Goal: Book appointment/travel/reservation

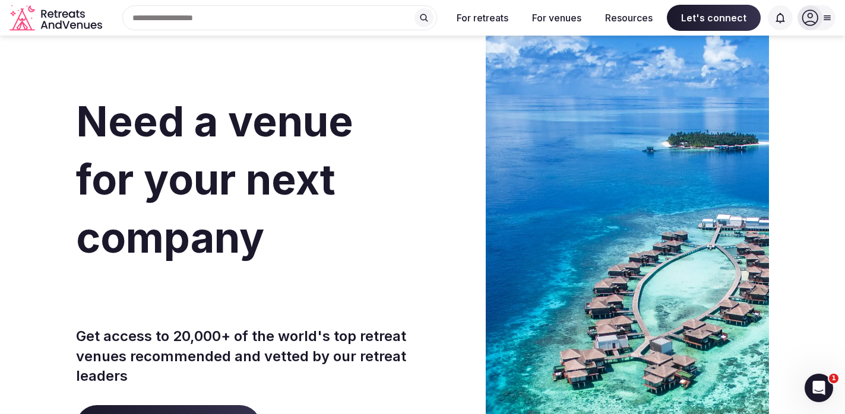
click at [378, 17] on input "text" at bounding box center [279, 17] width 315 height 25
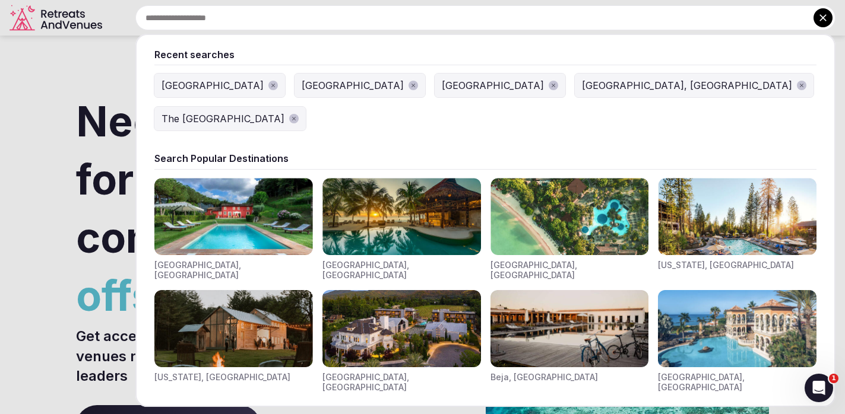
click at [442, 84] on div "[GEOGRAPHIC_DATA]" at bounding box center [493, 85] width 102 height 14
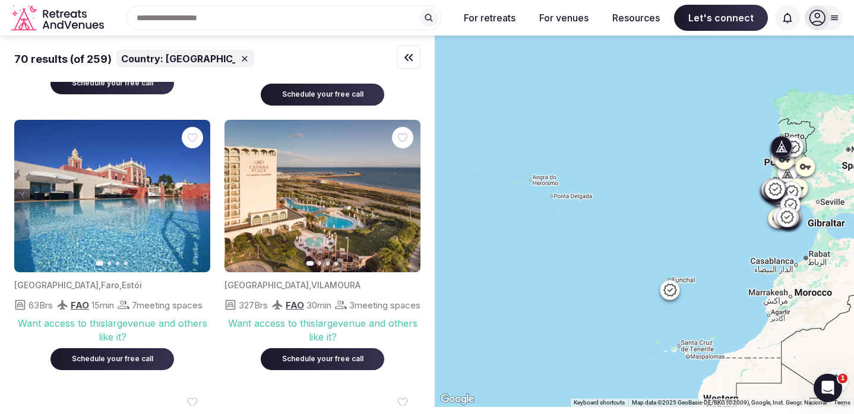
scroll to position [738, 0]
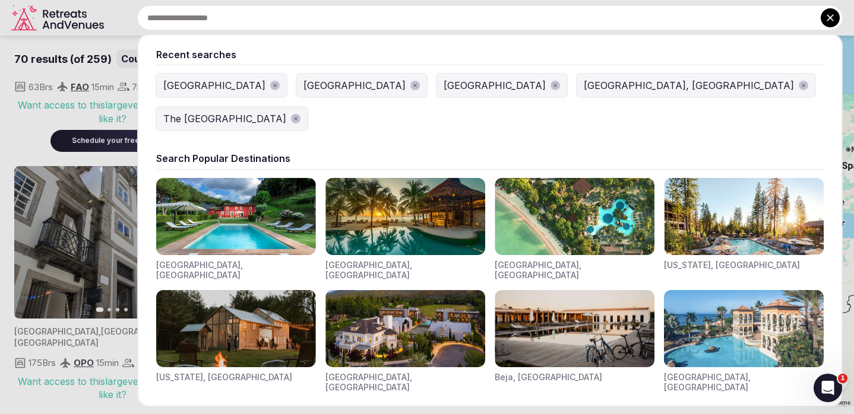
click at [248, 17] on div "Recent searches [GEOGRAPHIC_DATA] [GEOGRAPHIC_DATA] [GEOGRAPHIC_DATA] [GEOGRAPH…" at bounding box center [476, 17] width 734 height 25
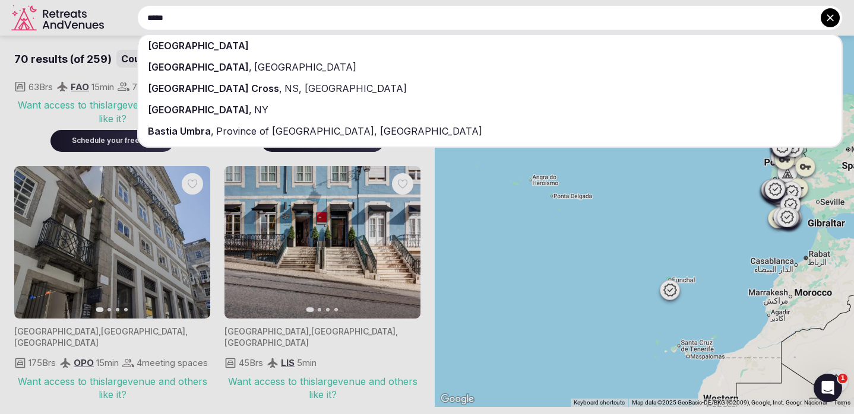
type input "*****"
click at [228, 42] on div "[GEOGRAPHIC_DATA]" at bounding box center [489, 45] width 703 height 21
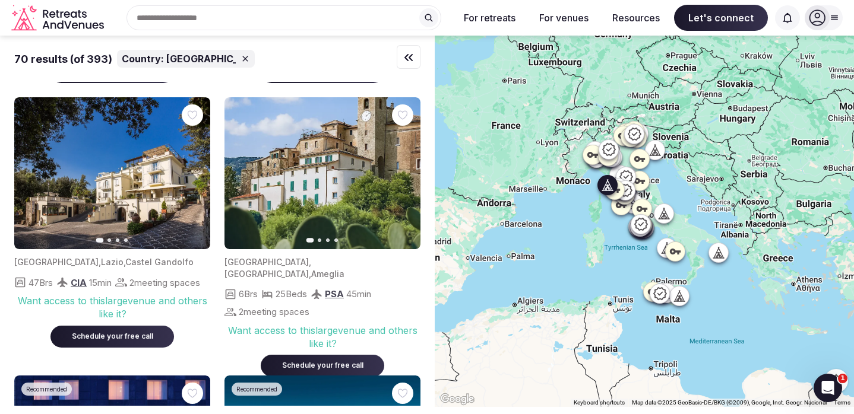
scroll to position [280, 0]
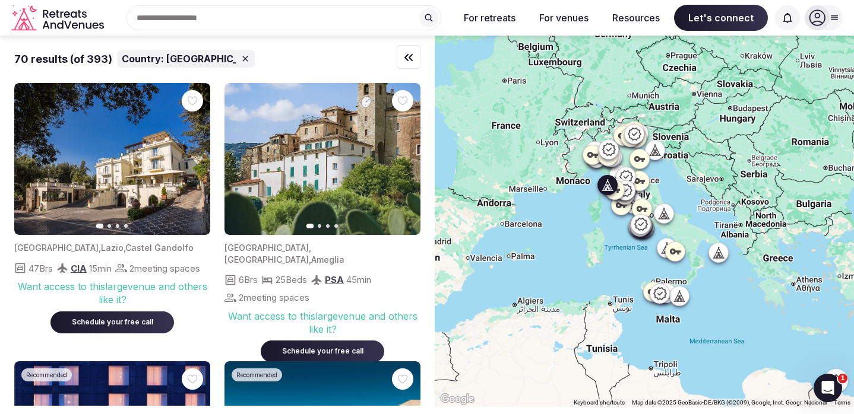
click at [406, 159] on icon "button" at bounding box center [403, 158] width 9 height 9
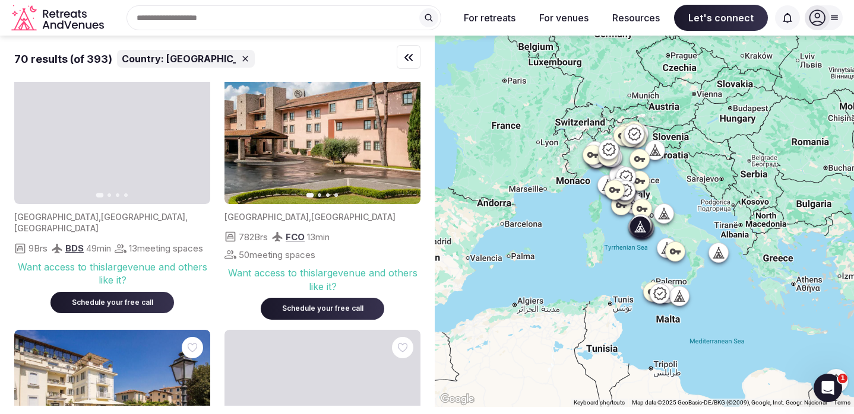
scroll to position [1697, 0]
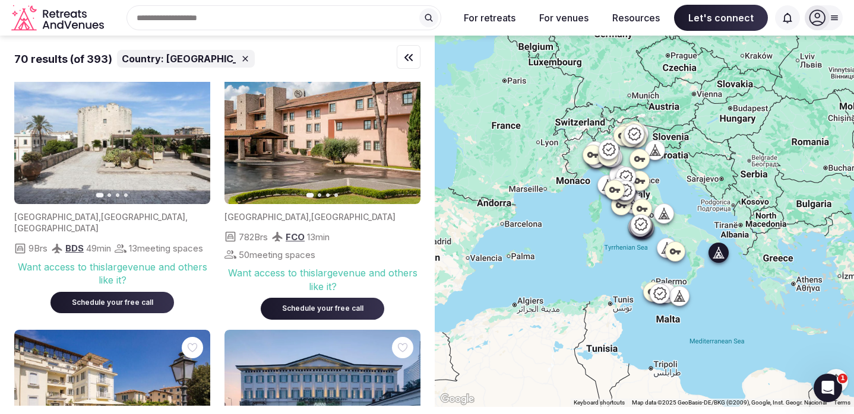
click at [188, 137] on button "Next slide" at bounding box center [193, 127] width 19 height 19
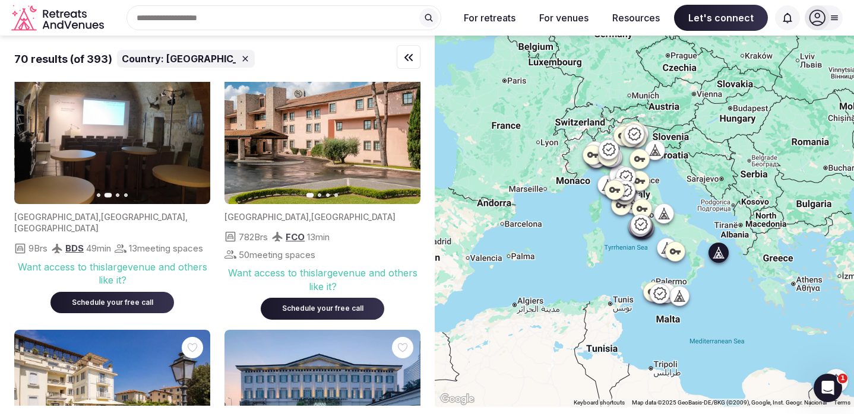
click at [188, 137] on button "Next slide" at bounding box center [193, 127] width 19 height 19
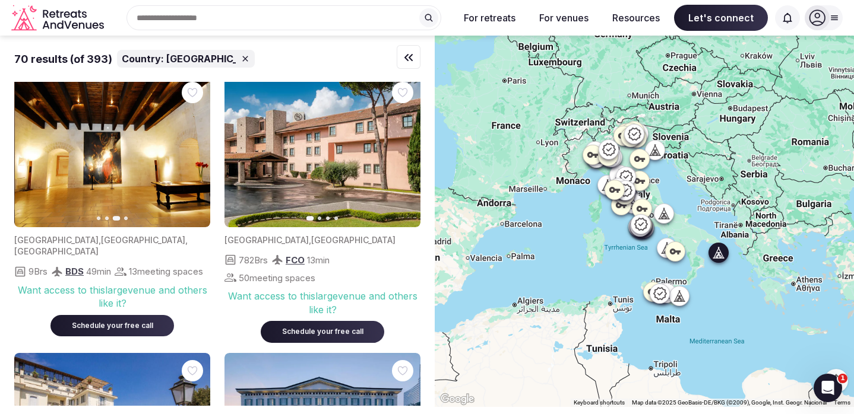
scroll to position [1603, 0]
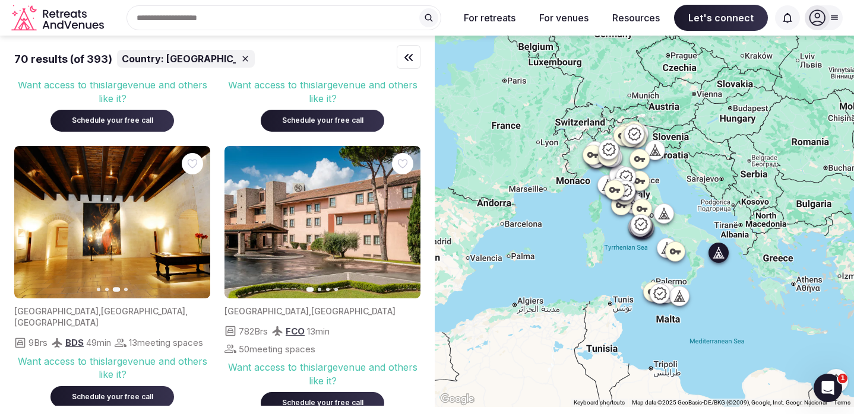
click at [189, 227] on icon "button" at bounding box center [193, 221] width 9 height 9
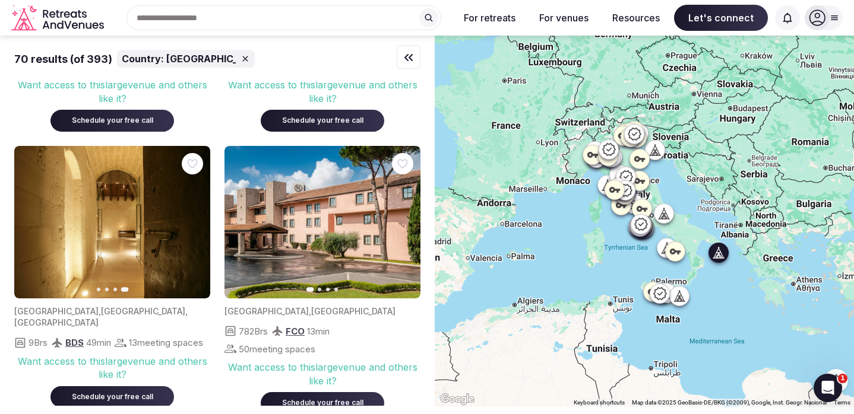
click at [26, 227] on icon "button" at bounding box center [30, 221] width 9 height 9
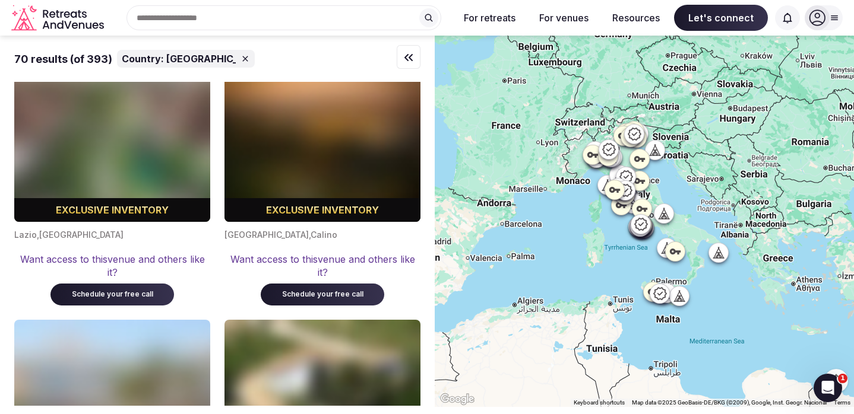
scroll to position [9311, 0]
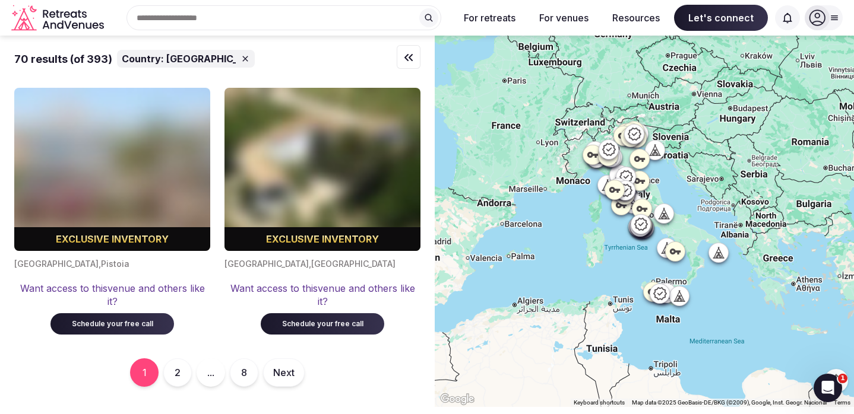
click at [184, 373] on button "2" at bounding box center [177, 373] width 28 height 28
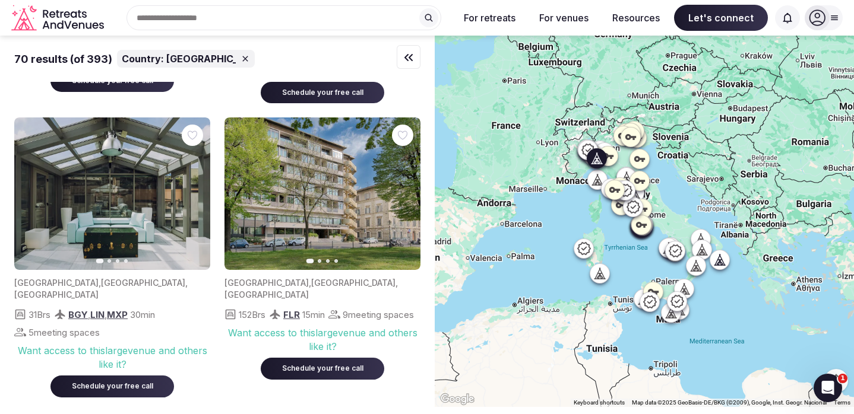
scroll to position [2055, 0]
